Goal: Task Accomplishment & Management: Use online tool/utility

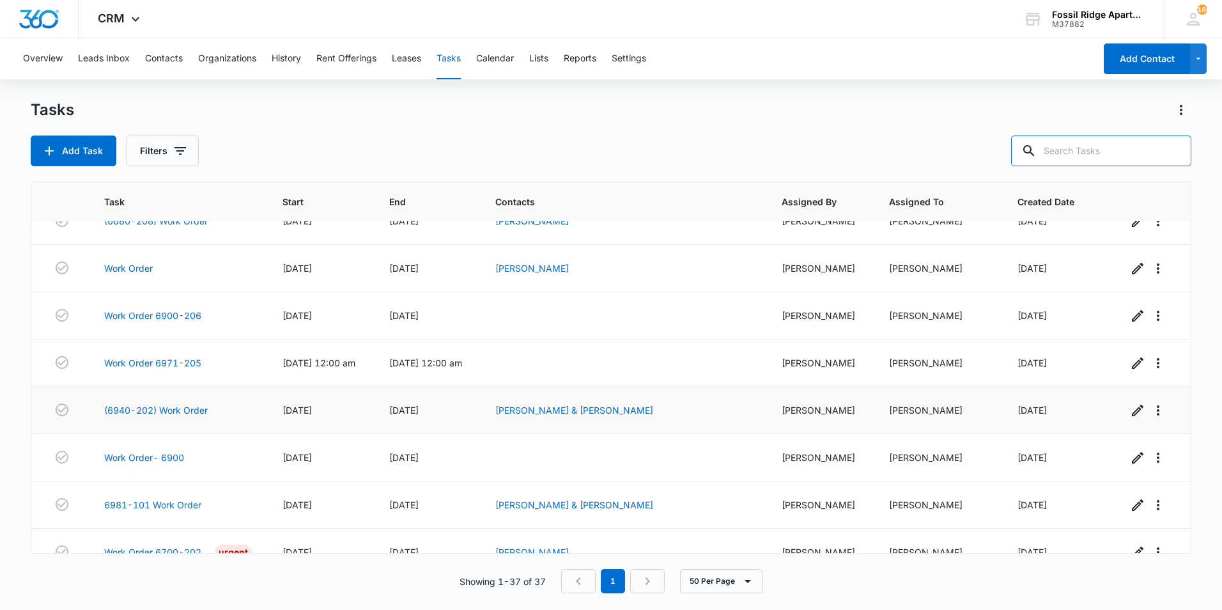
scroll to position [1418, 0]
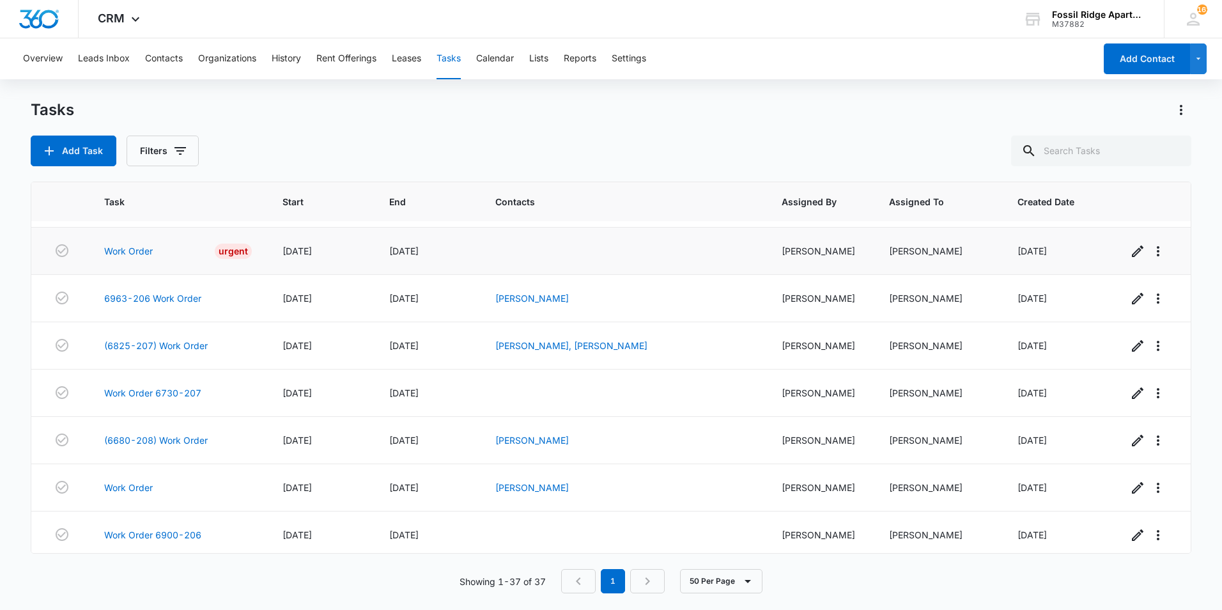
scroll to position [1418, 0]
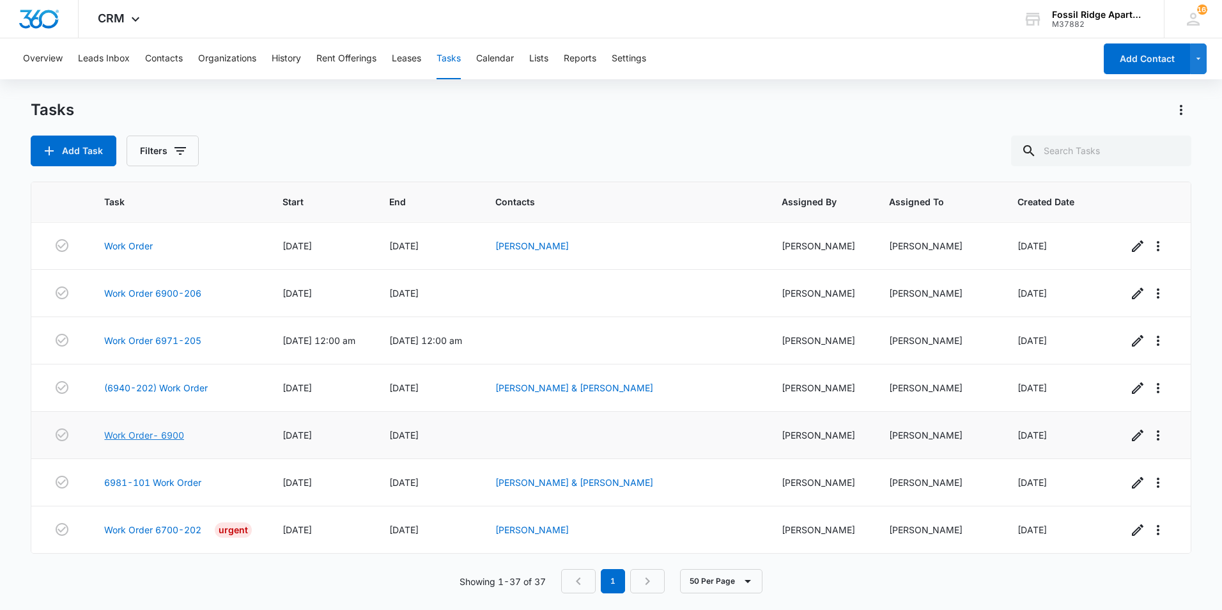
click at [144, 435] on link "Work Order- 6900" at bounding box center [144, 434] width 80 height 13
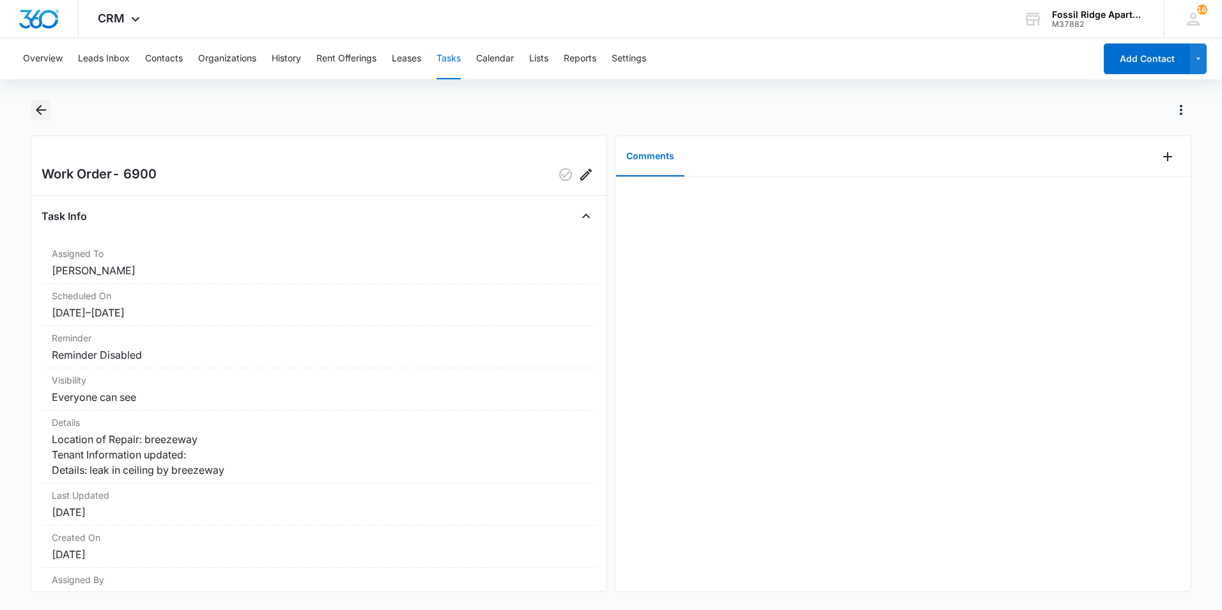
click at [43, 111] on icon "Back" at bounding box center [41, 110] width 10 height 10
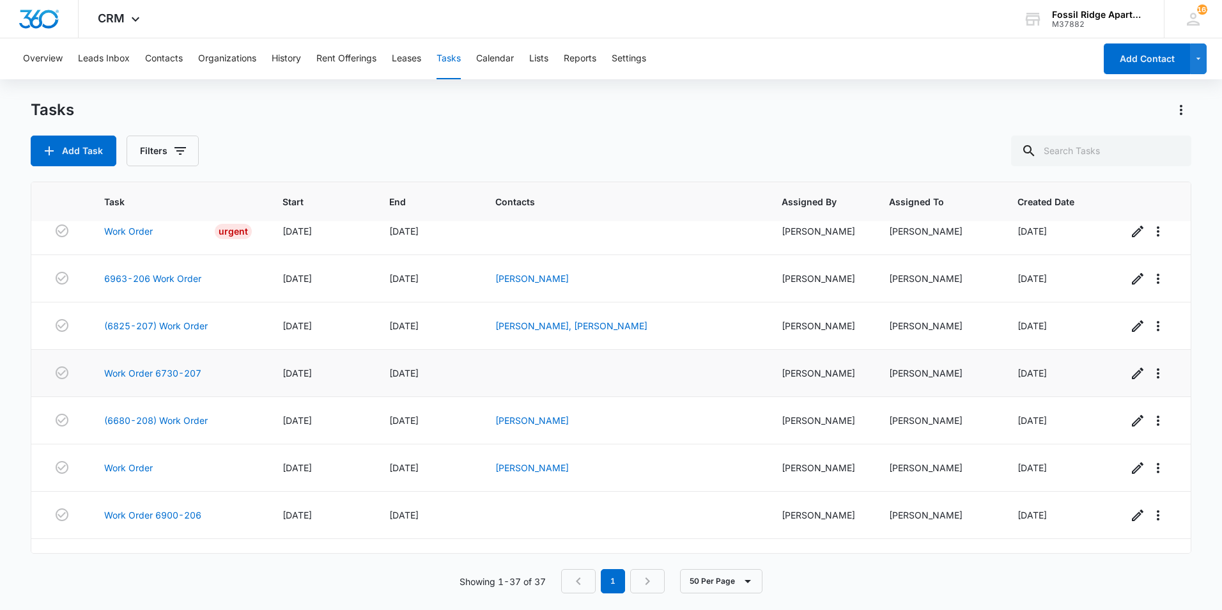
scroll to position [1418, 0]
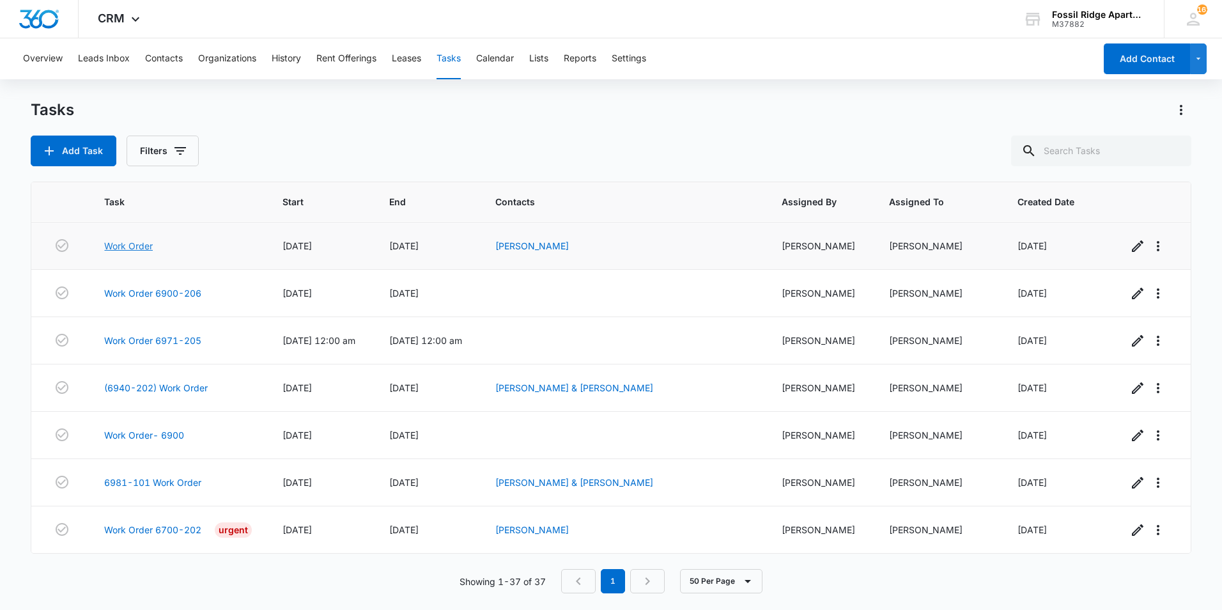
click at [138, 248] on link "Work Order" at bounding box center [128, 245] width 49 height 13
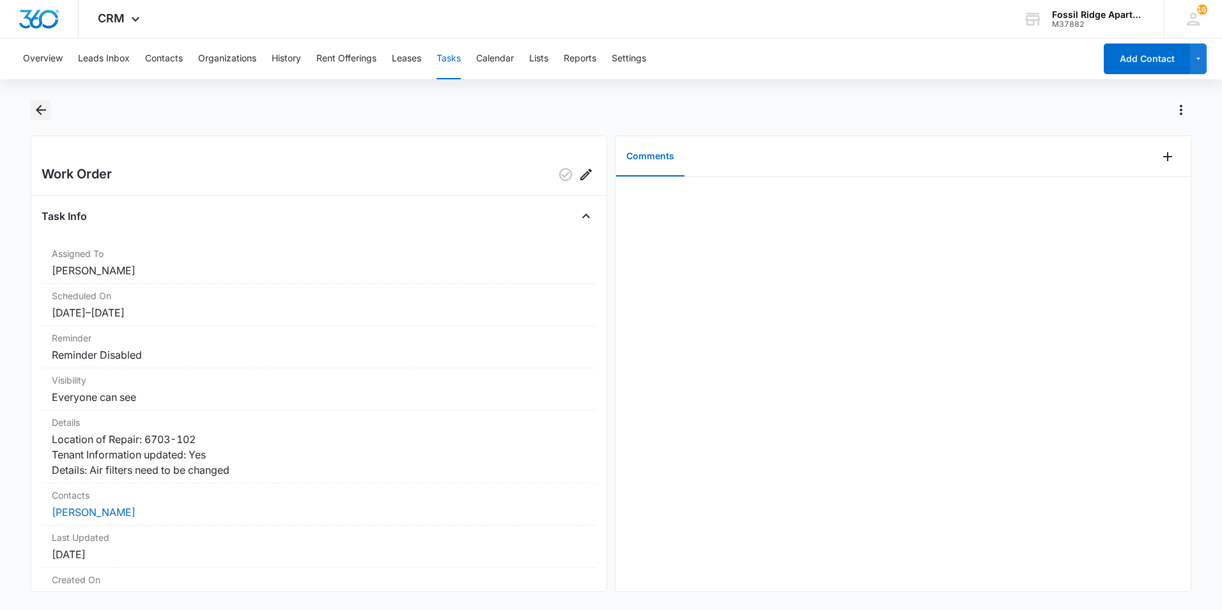
click at [39, 114] on icon "Back" at bounding box center [40, 109] width 15 height 15
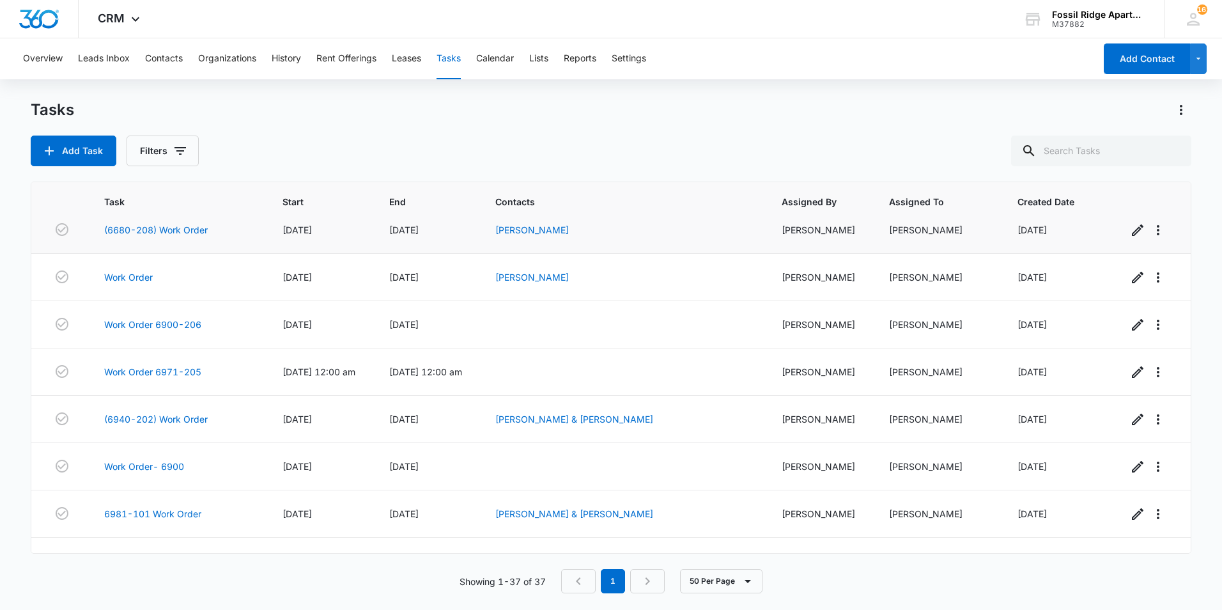
scroll to position [1418, 0]
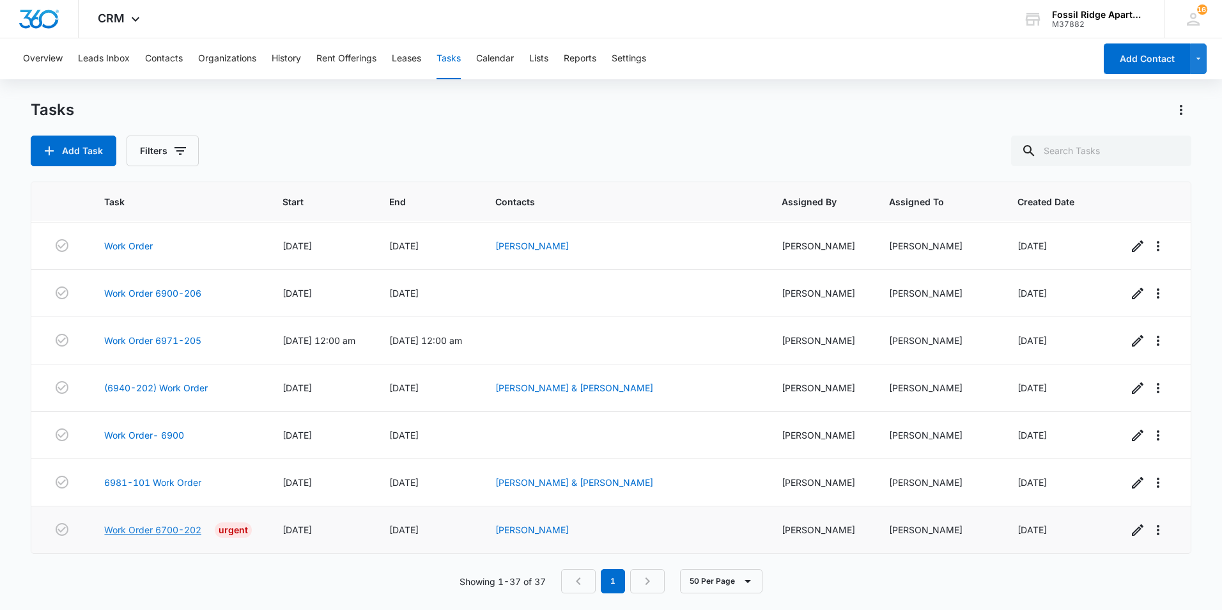
click at [154, 529] on link "Work Order 6700-202" at bounding box center [152, 529] width 97 height 13
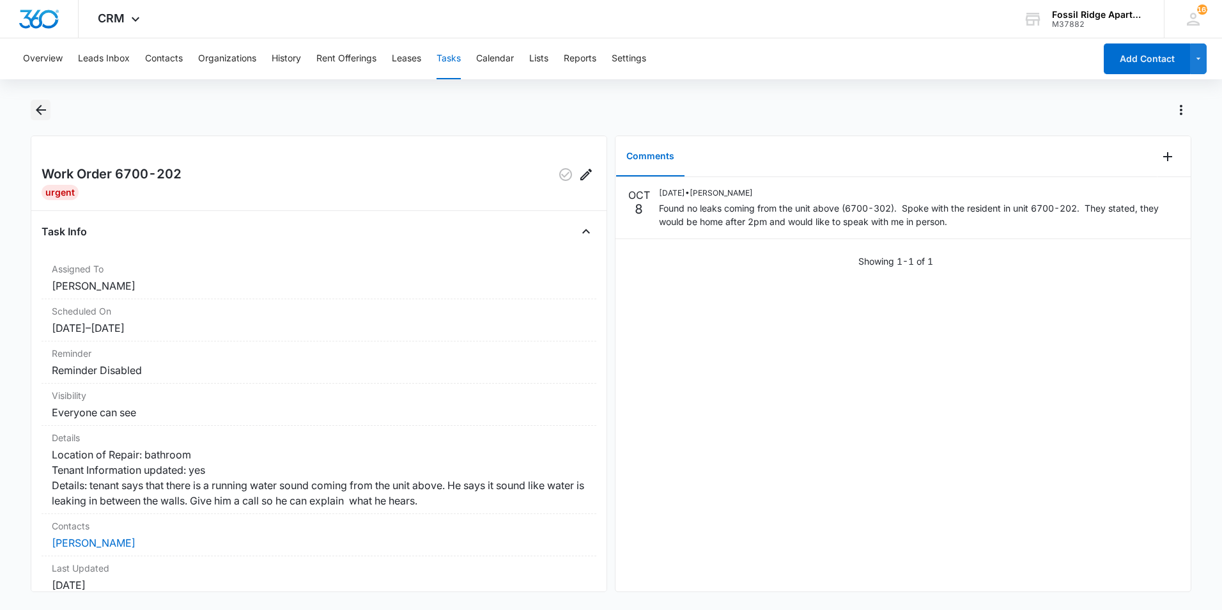
click at [46, 112] on icon "Back" at bounding box center [40, 109] width 15 height 15
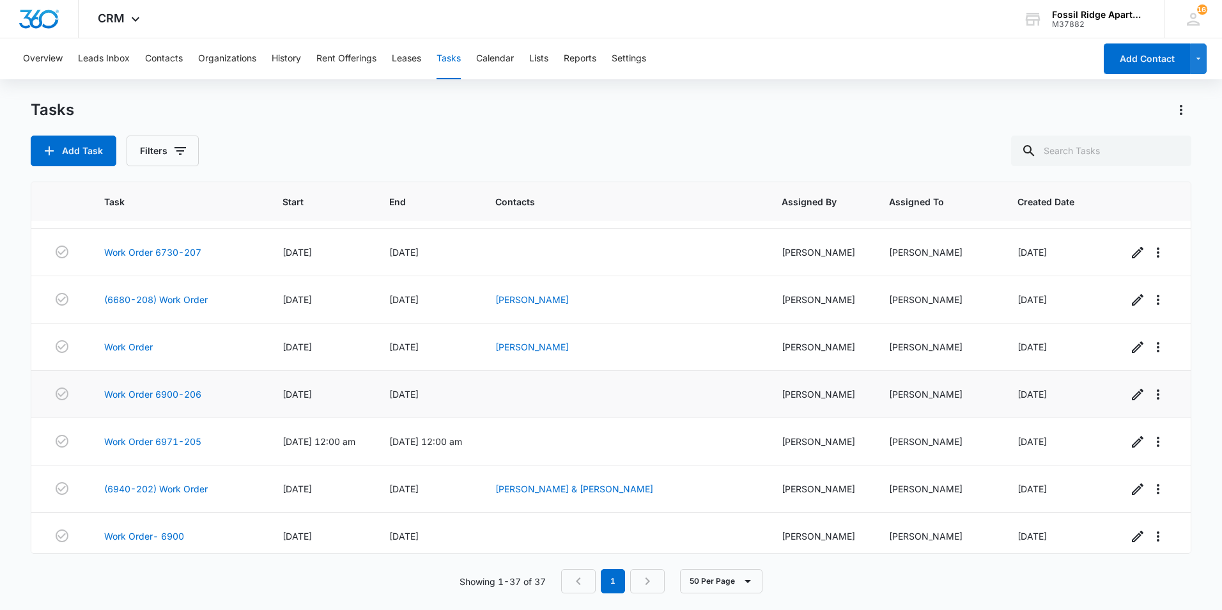
scroll to position [1418, 0]
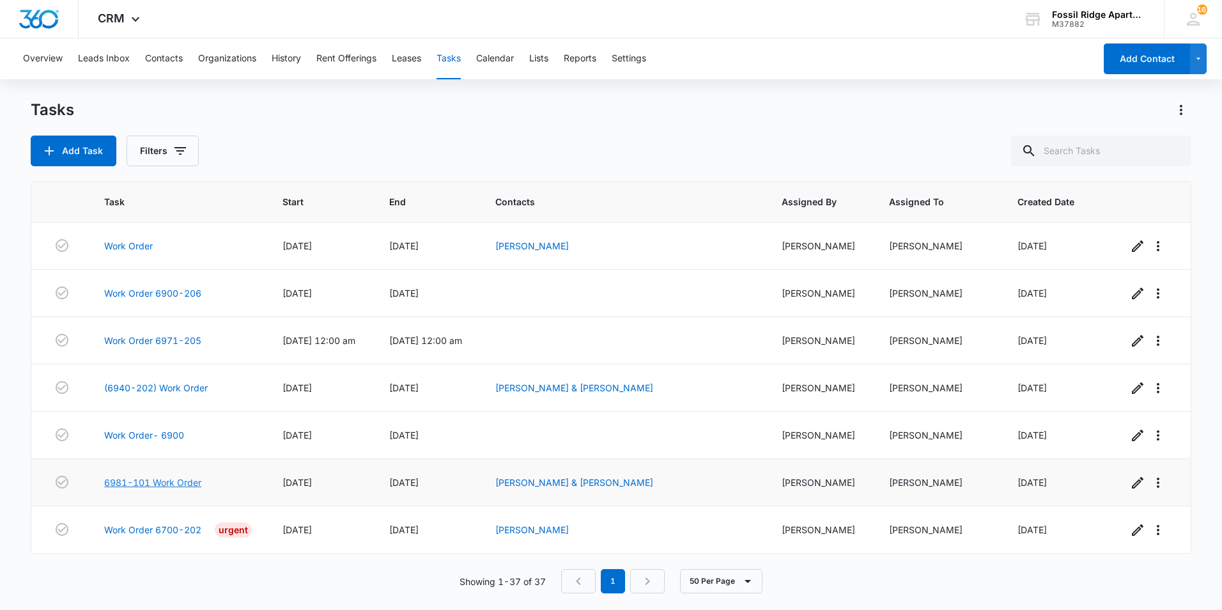
click at [159, 481] on link "6981-101 Work Order" at bounding box center [152, 482] width 97 height 13
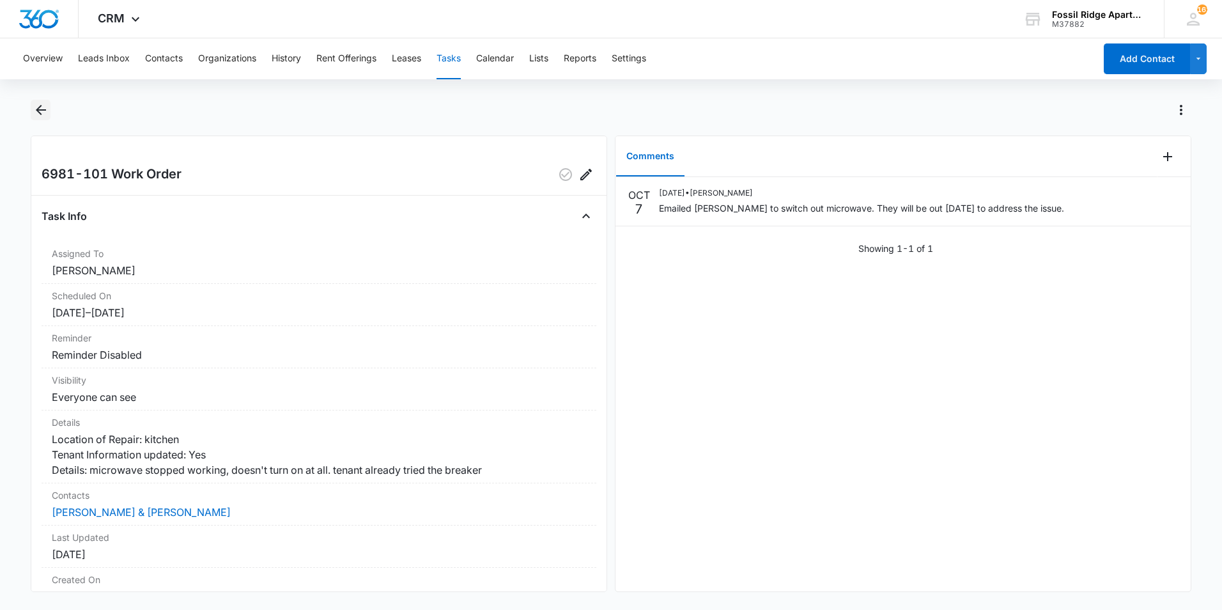
click at [38, 111] on icon "Back" at bounding box center [41, 110] width 10 height 10
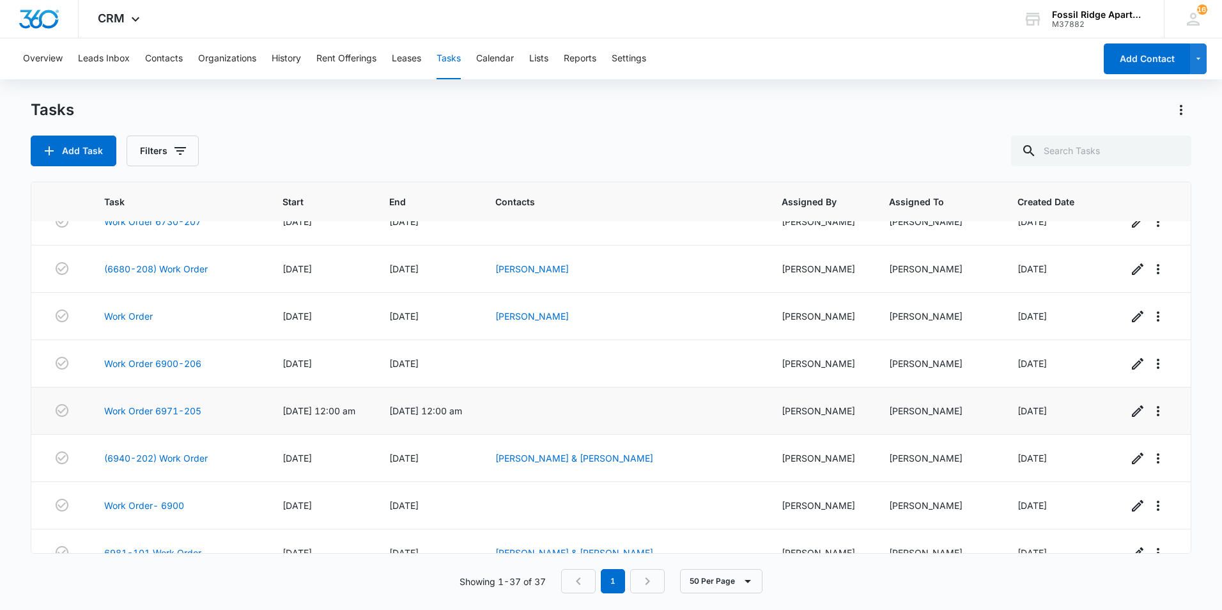
scroll to position [1418, 0]
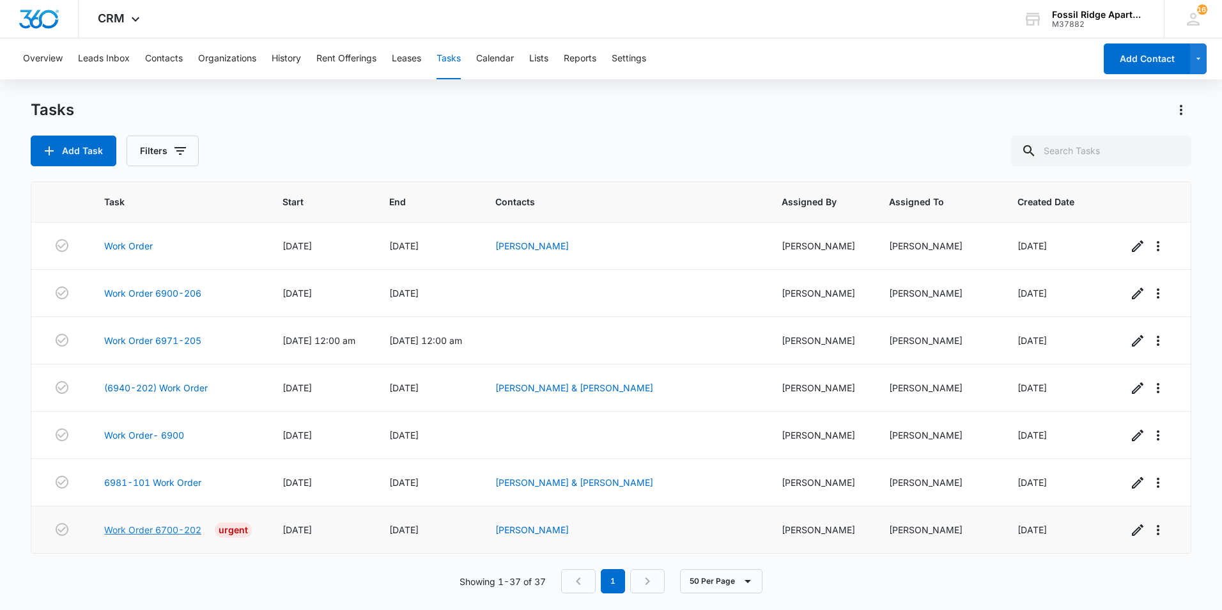
click at [179, 527] on link "Work Order 6700-202" at bounding box center [152, 529] width 97 height 13
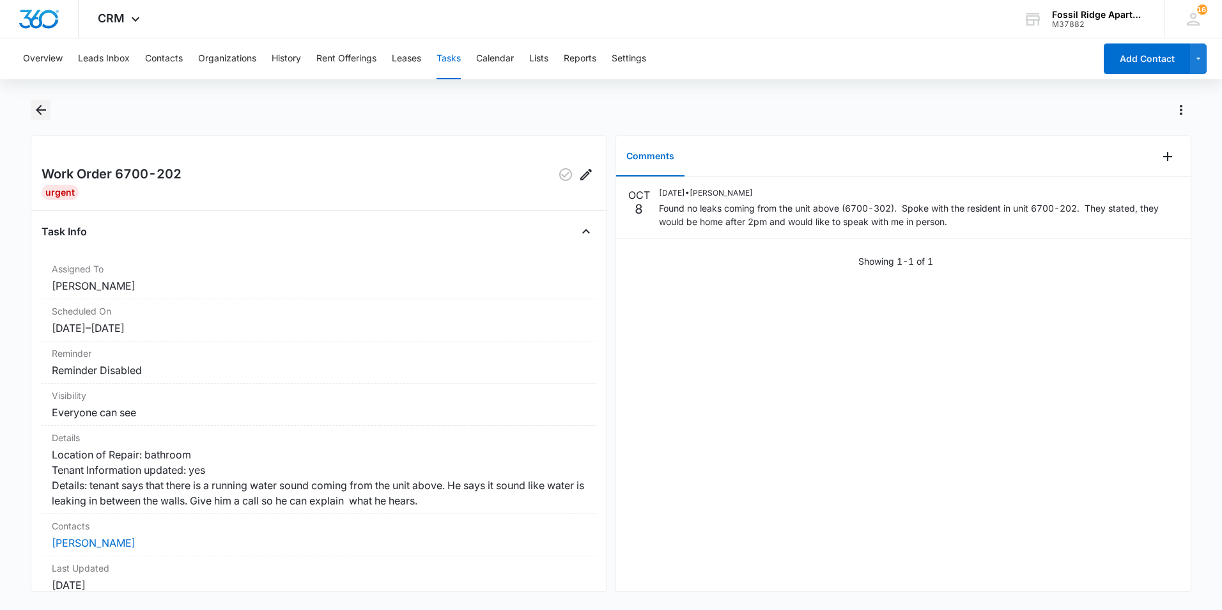
click at [36, 111] on icon "Back" at bounding box center [40, 109] width 15 height 15
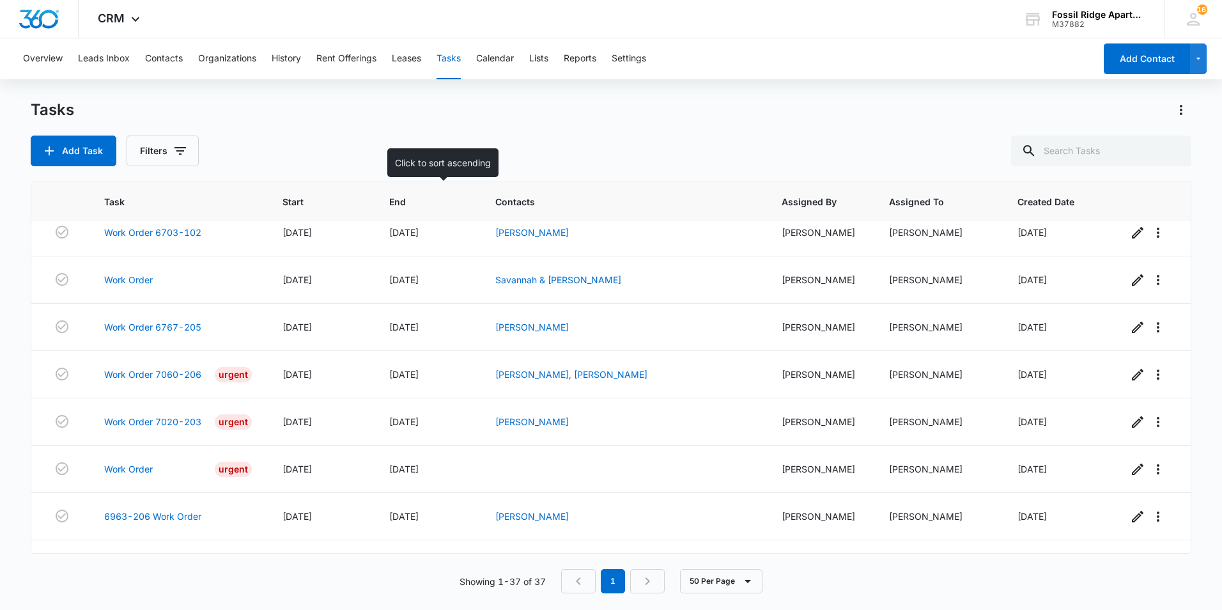
scroll to position [1418, 0]
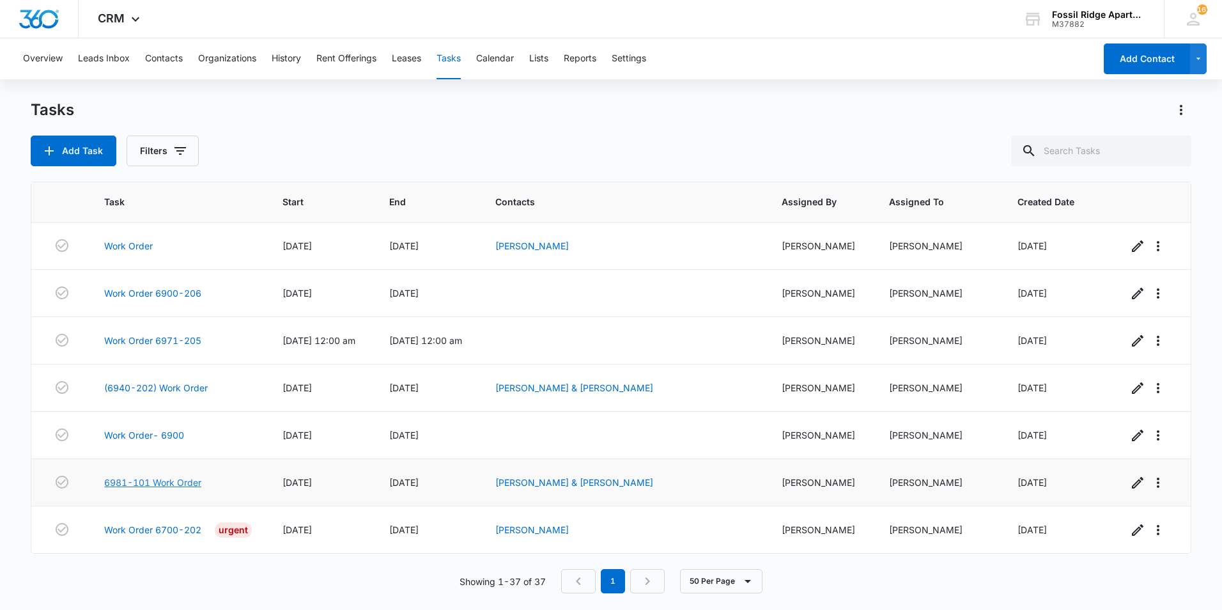
click at [157, 483] on link "6981-101 Work Order" at bounding box center [152, 482] width 97 height 13
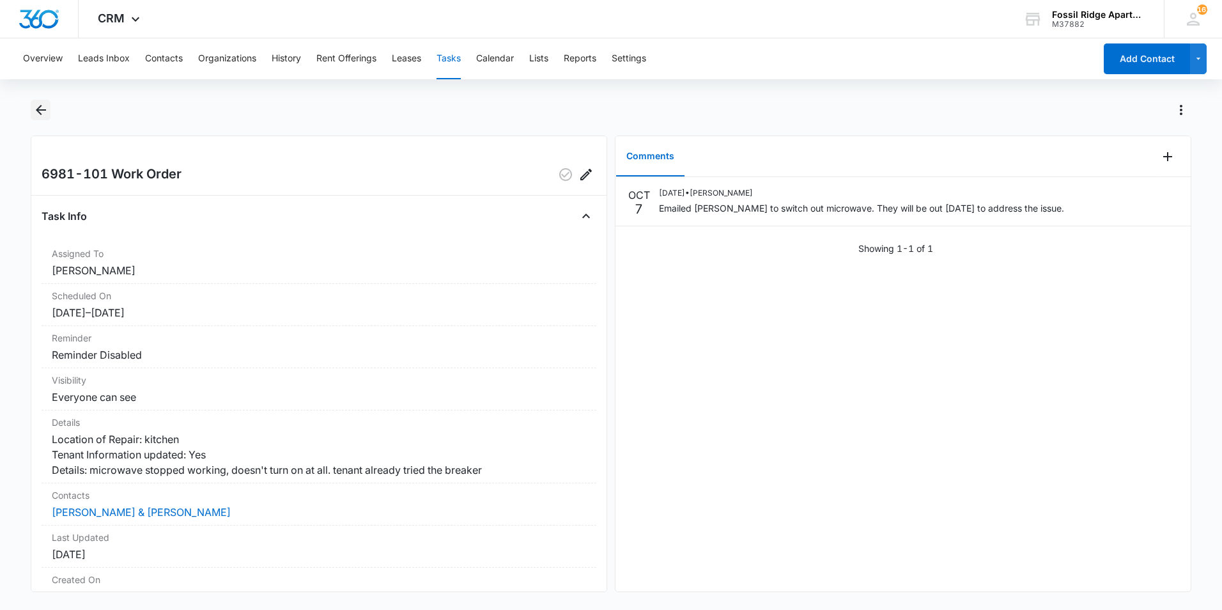
click at [39, 107] on icon "Back" at bounding box center [41, 110] width 10 height 10
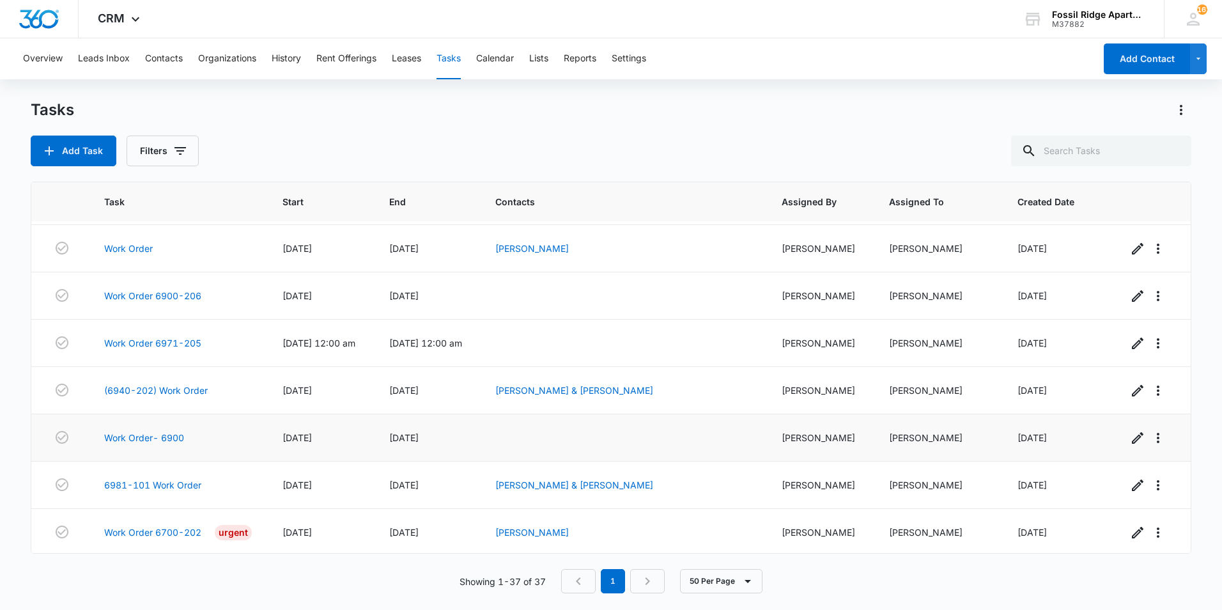
scroll to position [1418, 0]
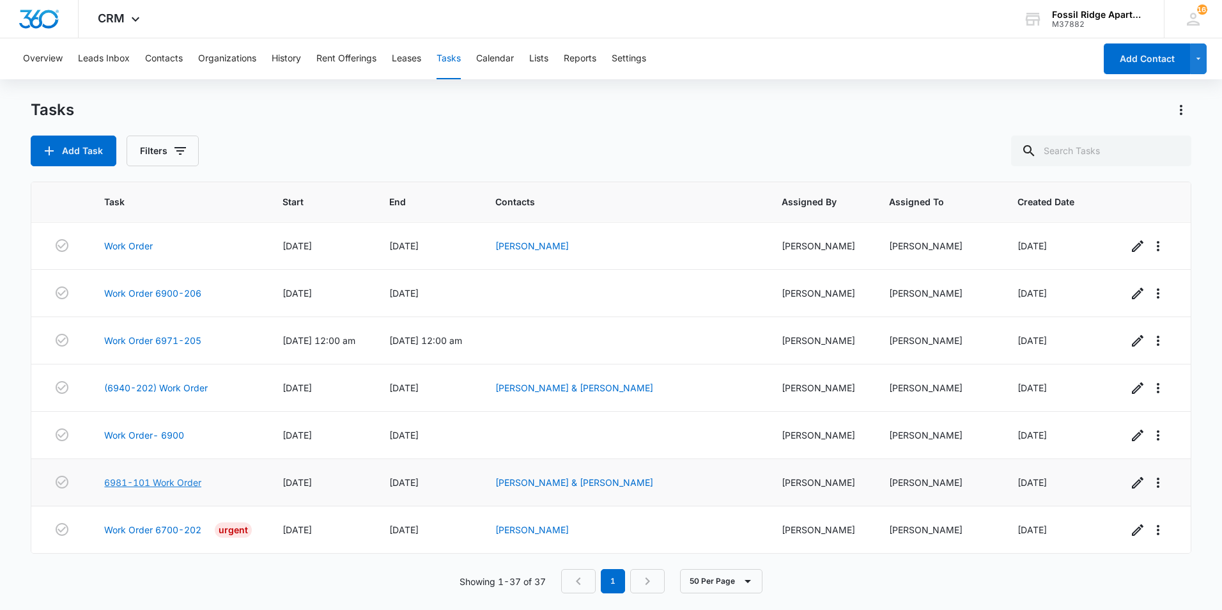
click at [173, 481] on link "6981-101 Work Order" at bounding box center [152, 482] width 97 height 13
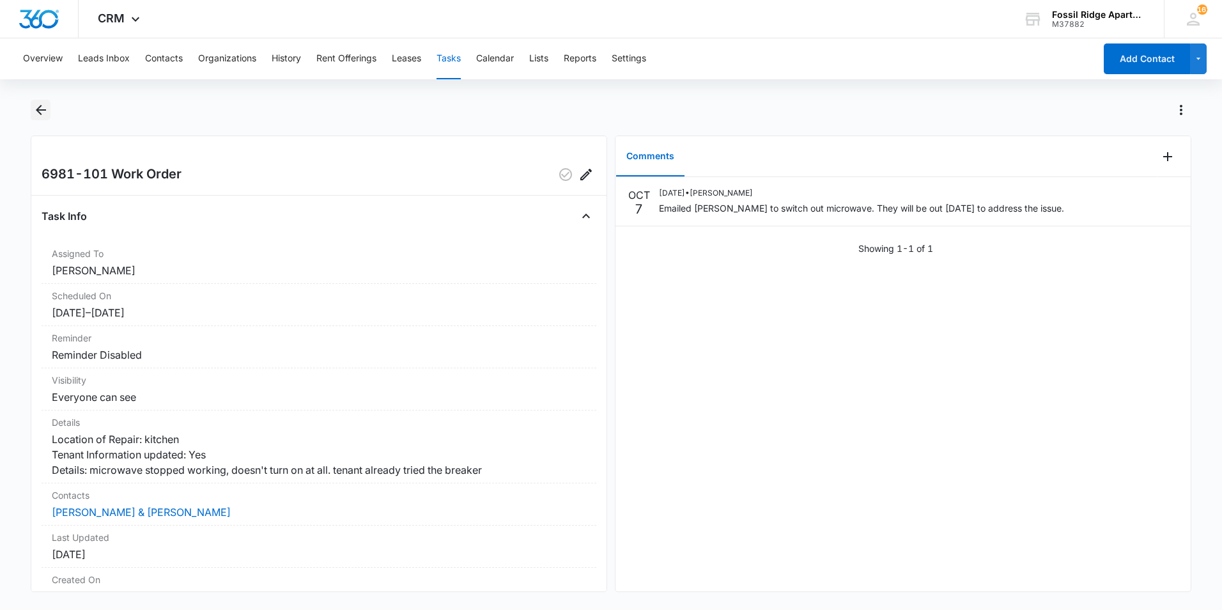
click at [36, 116] on icon "Back" at bounding box center [40, 109] width 15 height 15
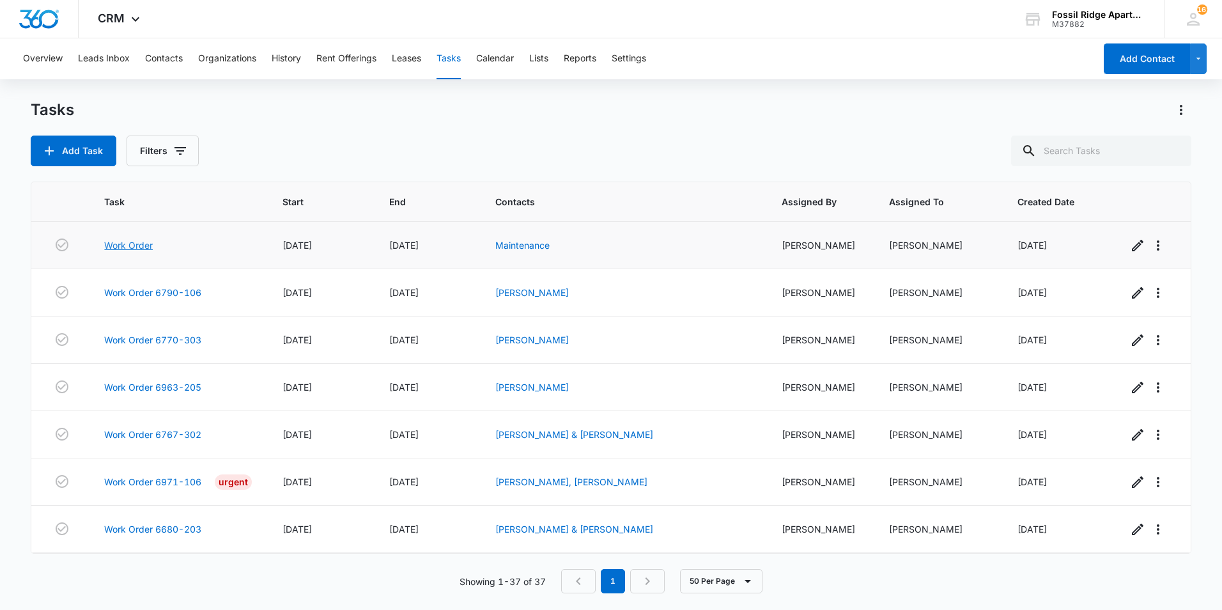
click at [126, 244] on link "Work Order" at bounding box center [128, 244] width 49 height 13
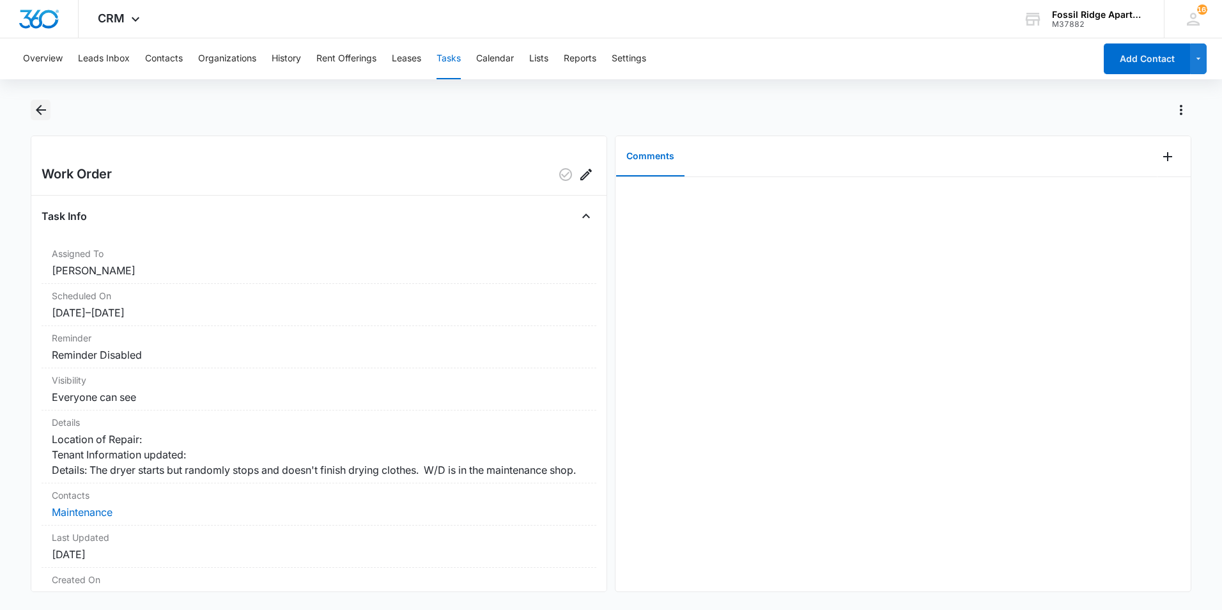
click at [42, 112] on icon "Back" at bounding box center [40, 109] width 15 height 15
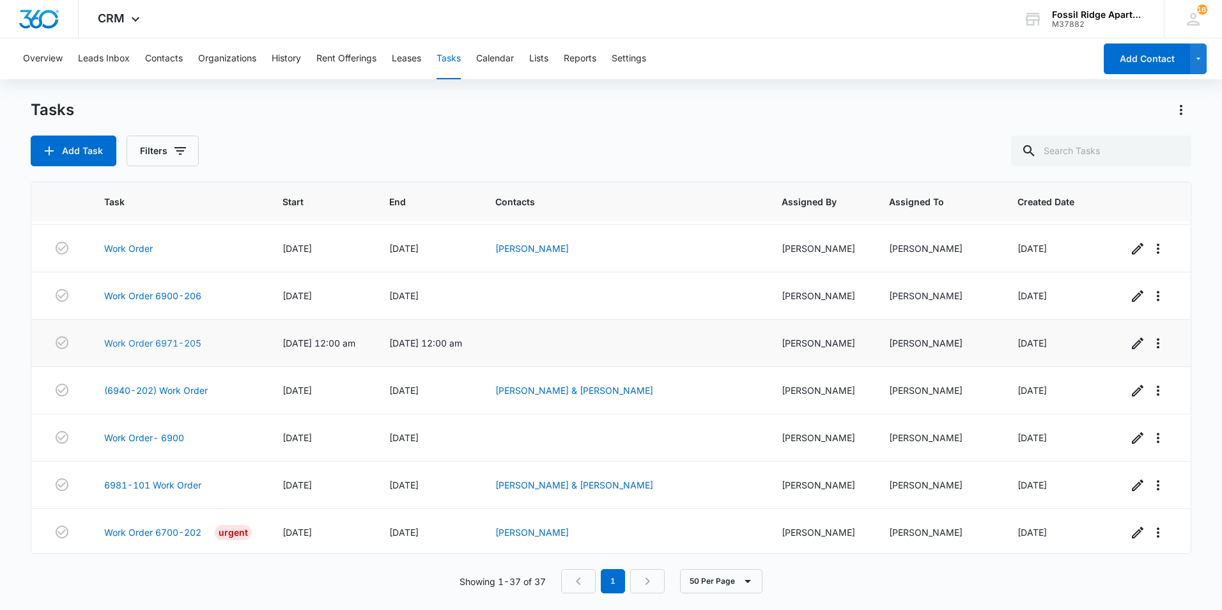
scroll to position [1418, 0]
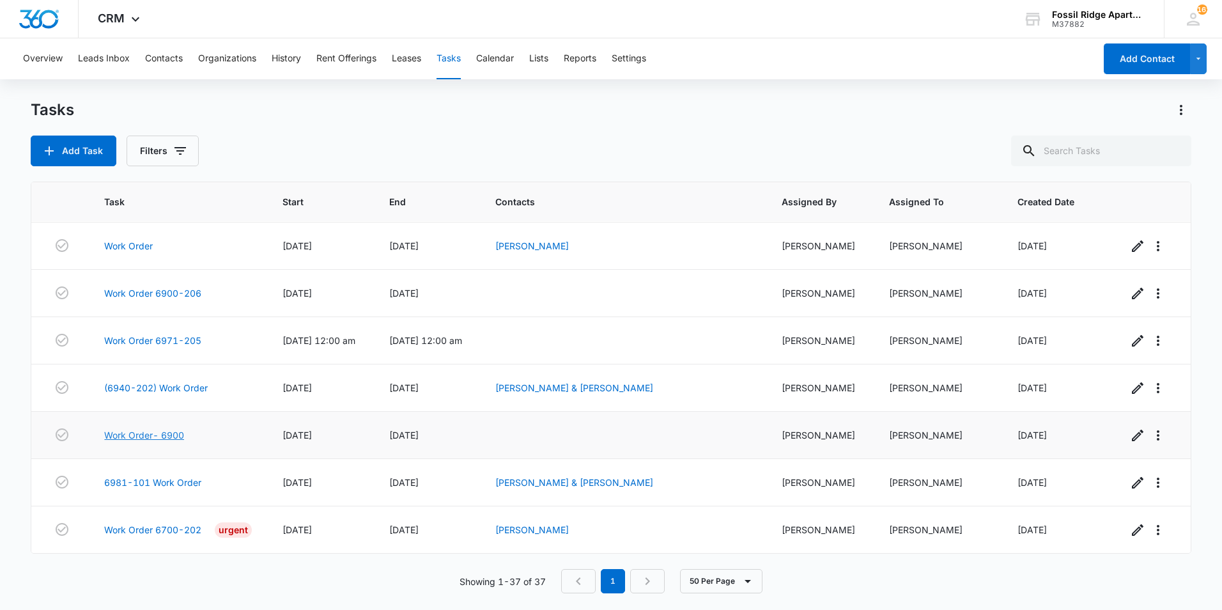
click at [144, 434] on link "Work Order- 6900" at bounding box center [144, 434] width 80 height 13
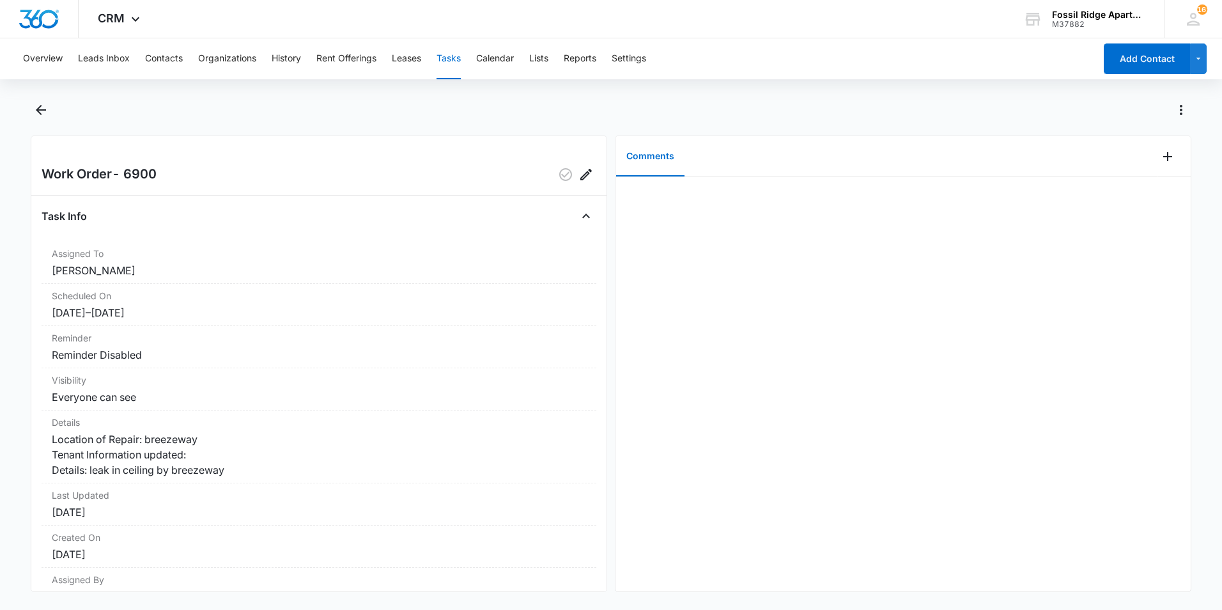
click at [1144, 160] on div "Comments" at bounding box center [887, 156] width 542 height 41
click at [1167, 160] on button "Add Comment" at bounding box center [1168, 156] width 20 height 20
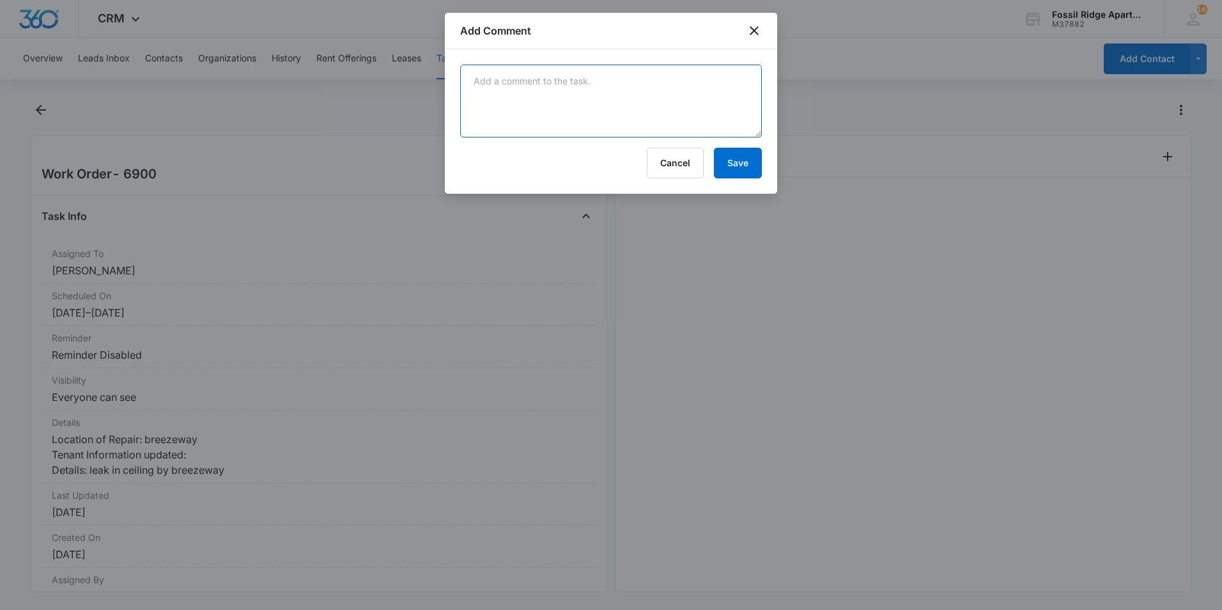
click at [577, 91] on textarea at bounding box center [611, 101] width 302 height 73
type textarea "Bob Behrens Roofing is making a work order for the issue, and will be out ASAP."
click at [749, 166] on button "Save" at bounding box center [738, 163] width 48 height 31
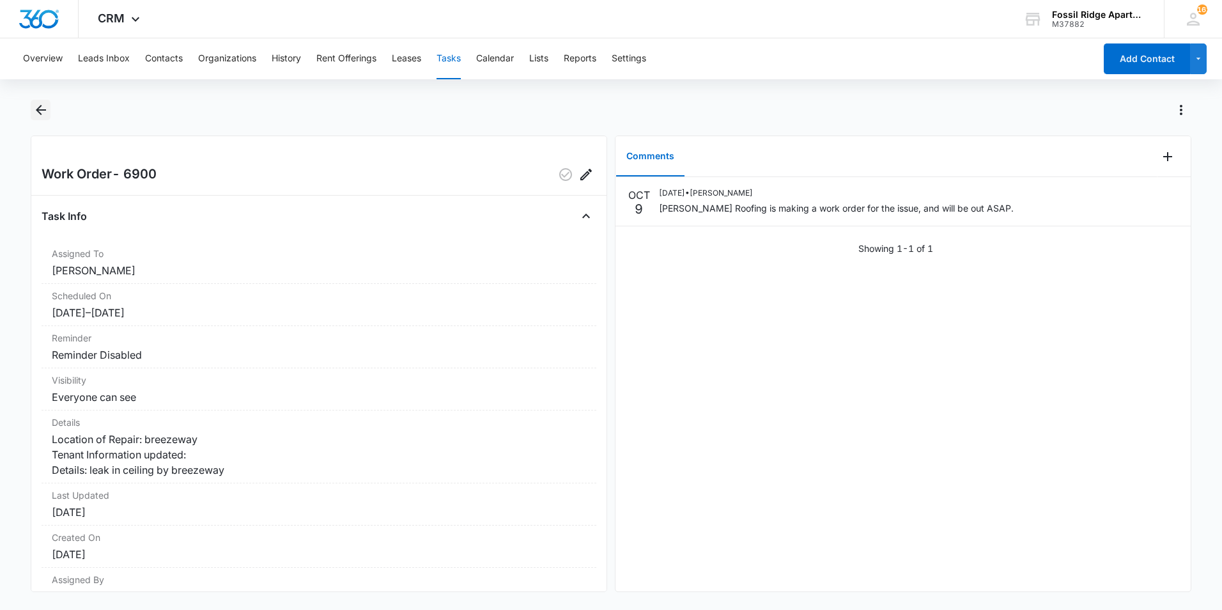
click at [43, 107] on icon "Back" at bounding box center [40, 109] width 15 height 15
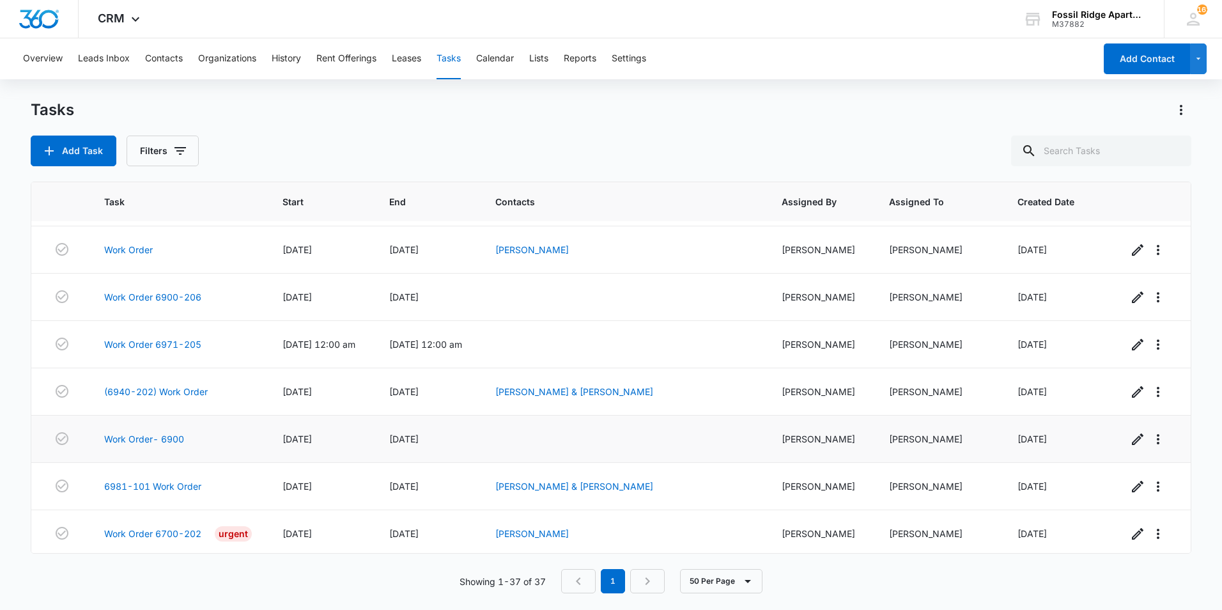
scroll to position [1418, 0]
